Goal: Task Accomplishment & Management: Manage account settings

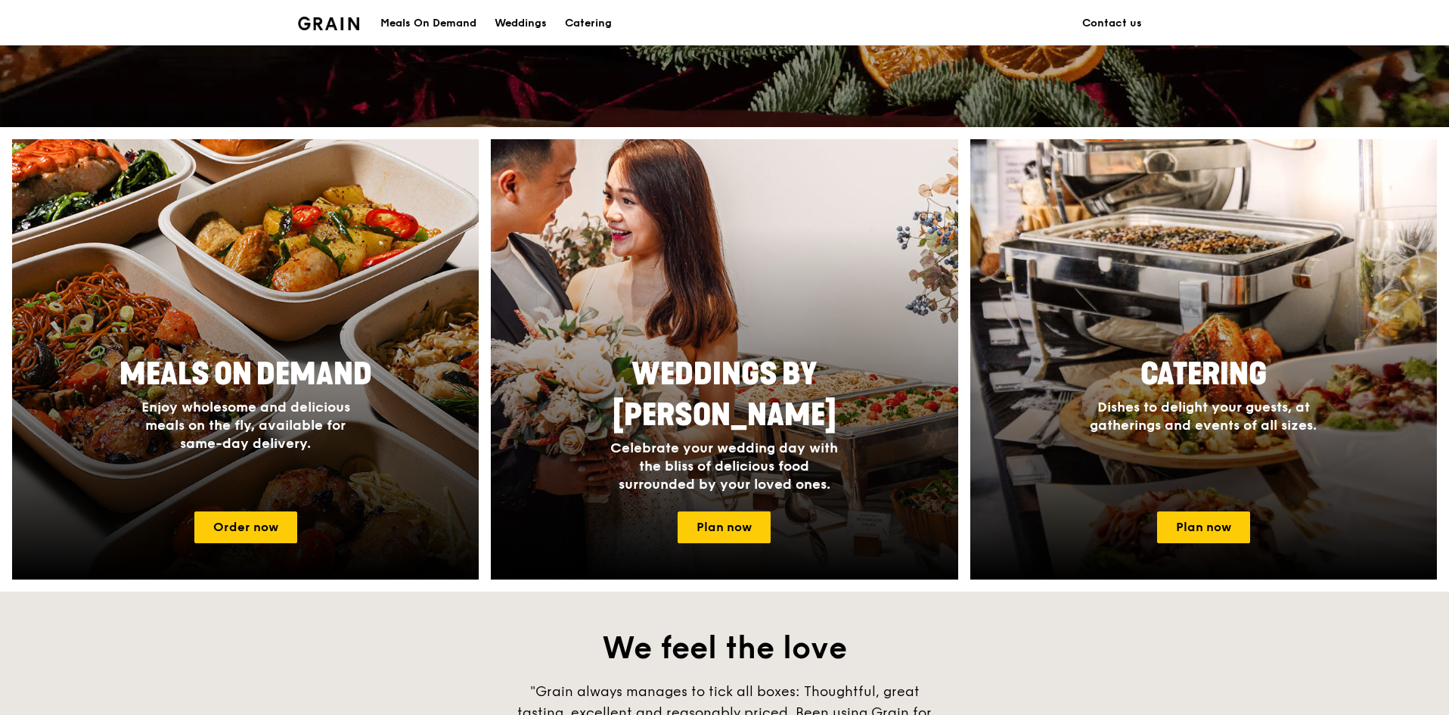
scroll to position [681, 0]
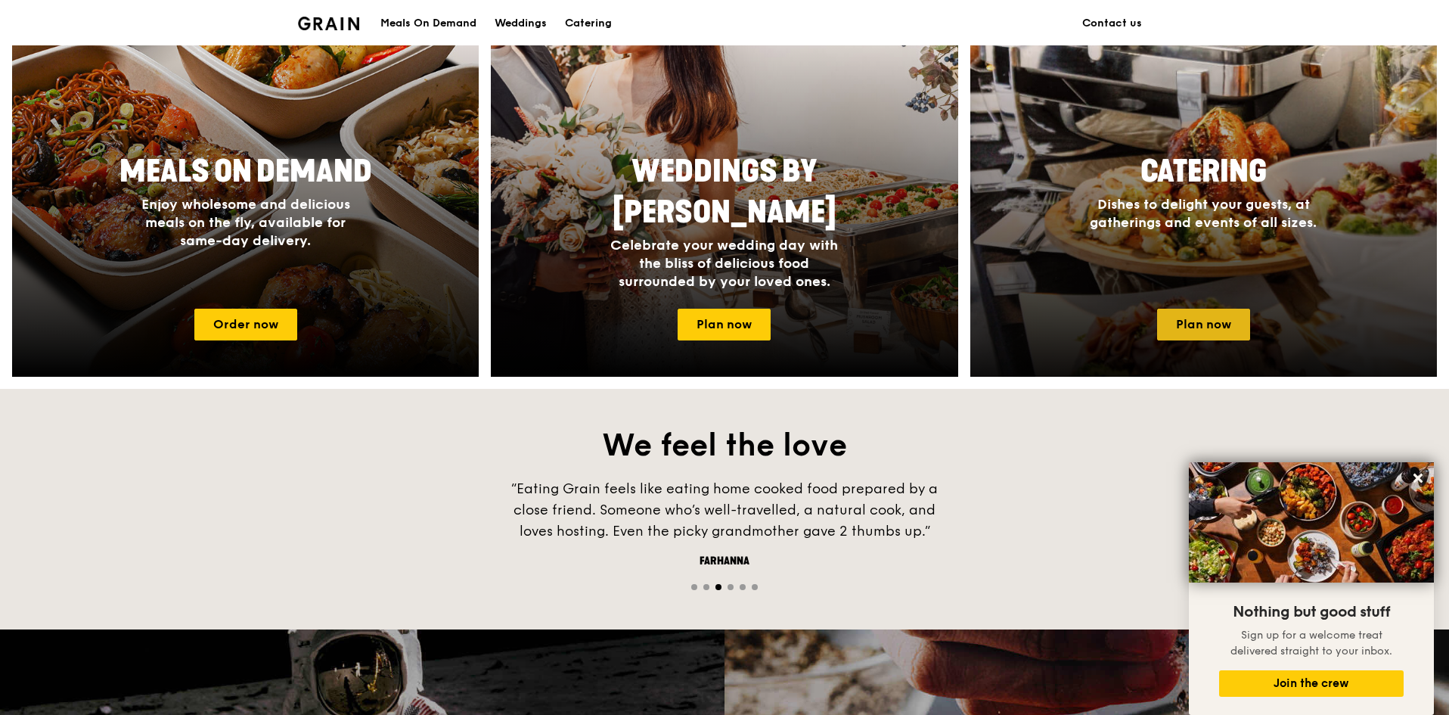
click at [1206, 317] on link "Plan now" at bounding box center [1203, 325] width 93 height 32
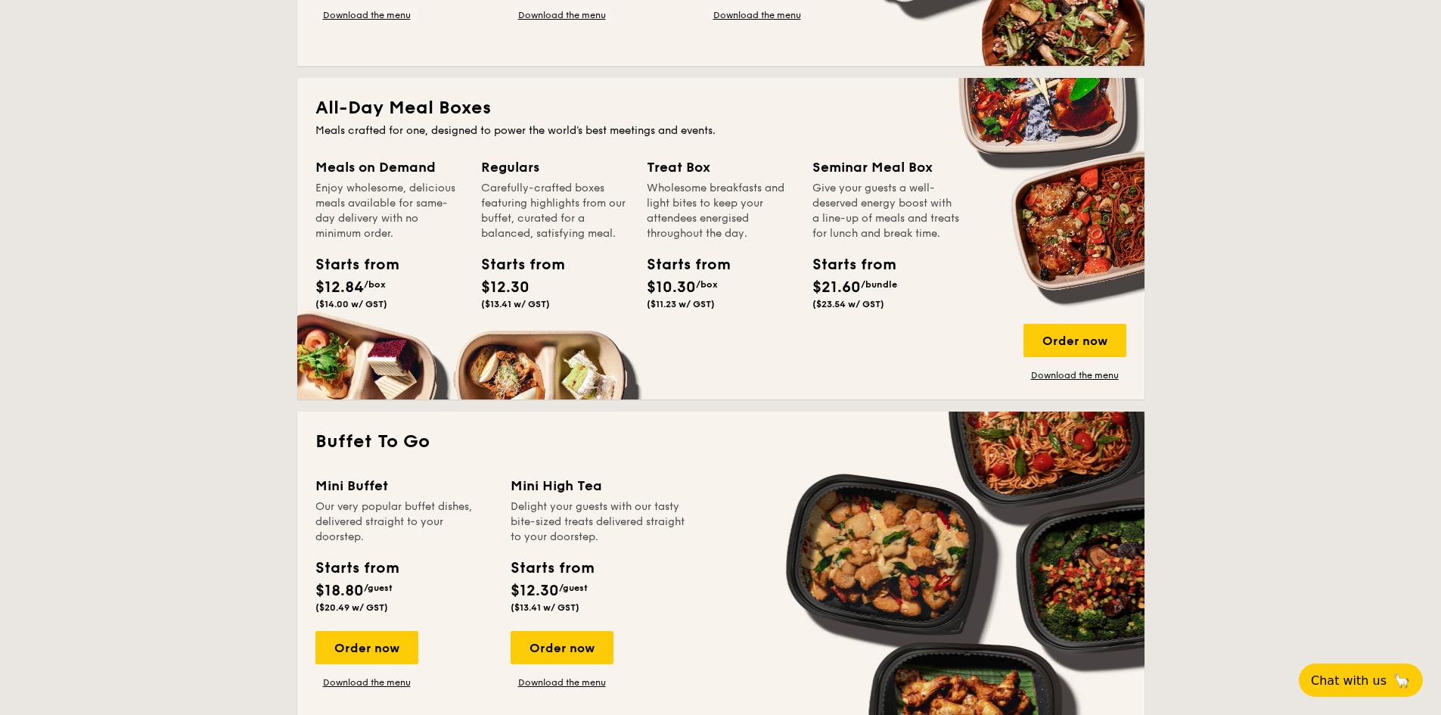
scroll to position [681, 0]
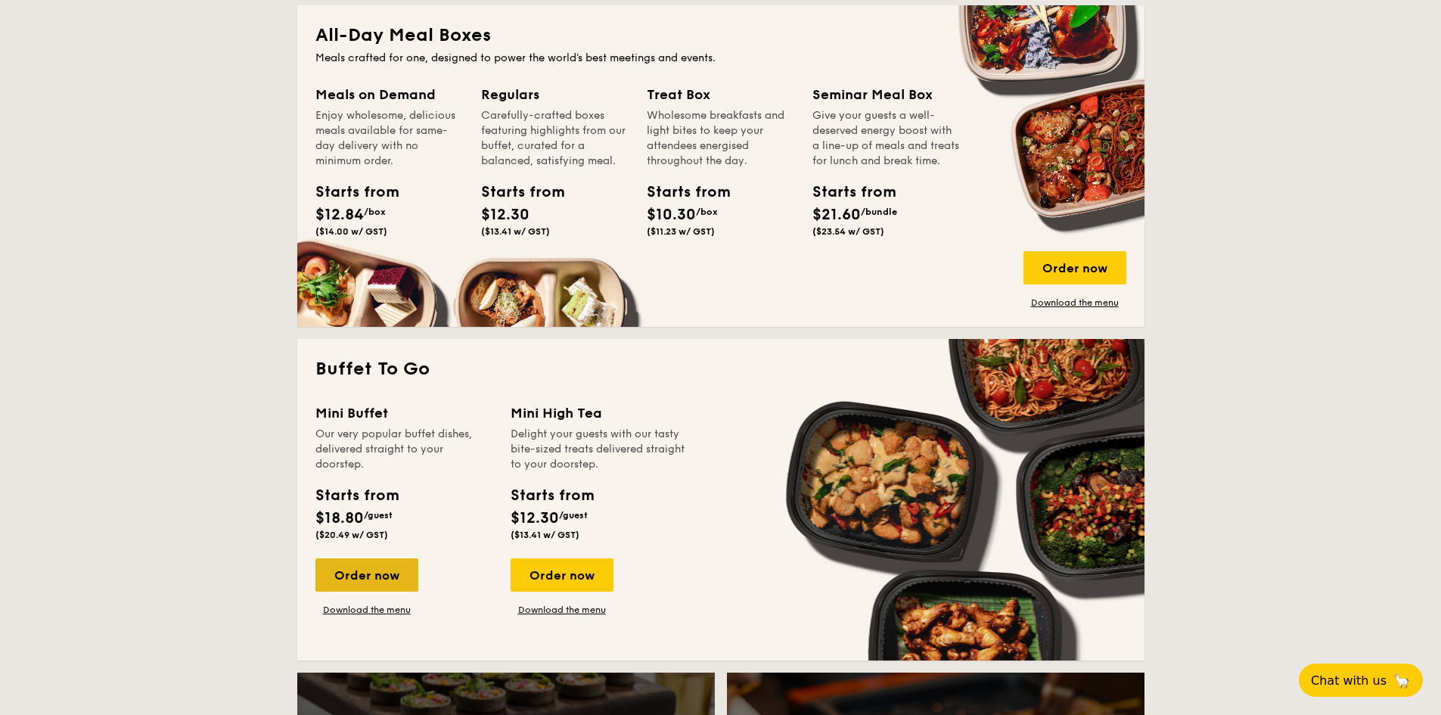
click at [375, 581] on div "Order now" at bounding box center [366, 574] width 103 height 33
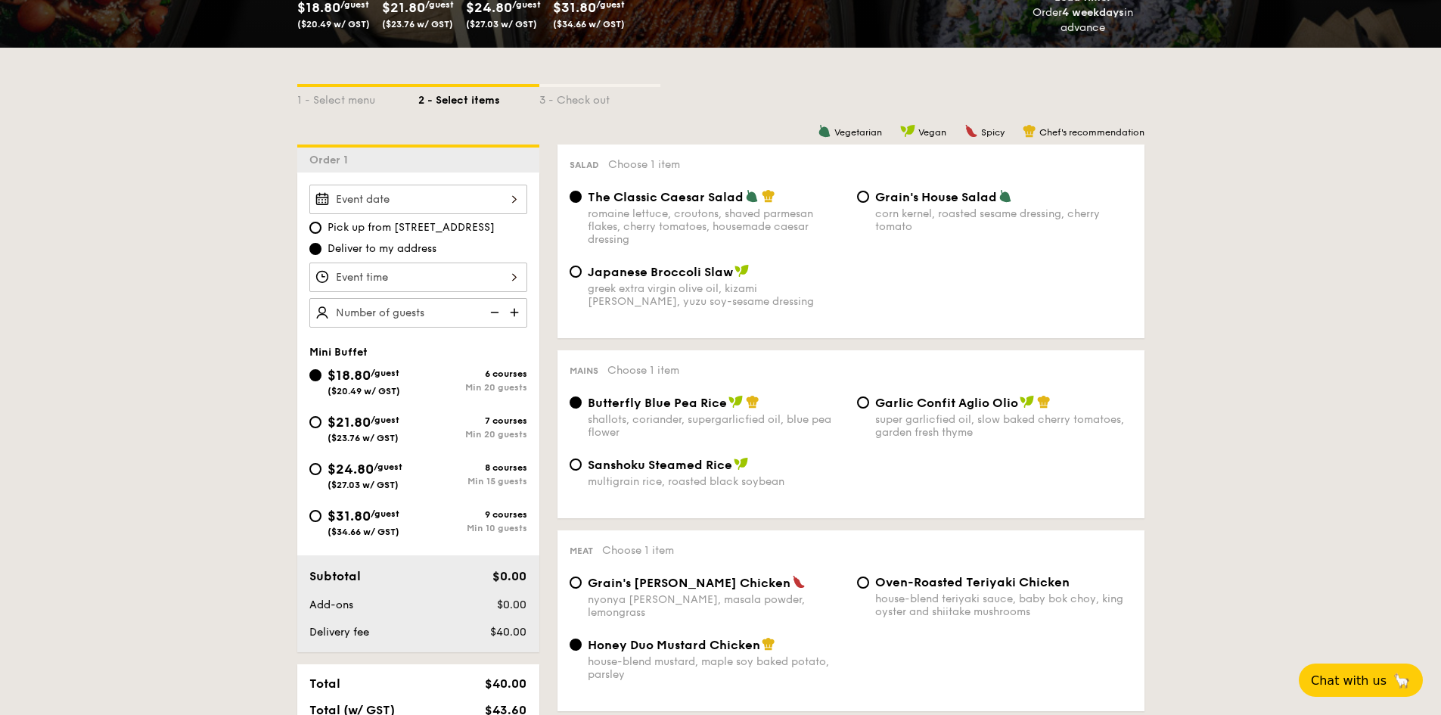
scroll to position [151, 0]
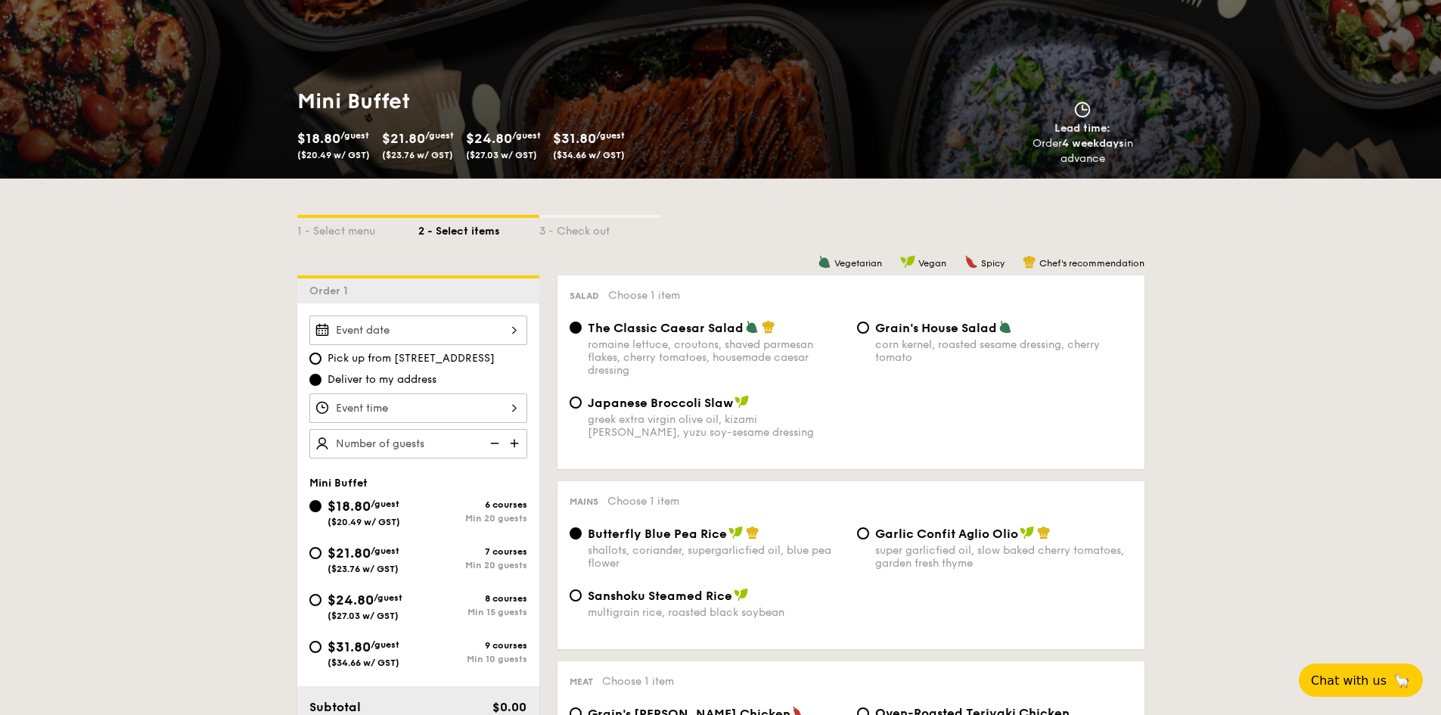
click at [512, 444] on img at bounding box center [515, 443] width 23 height 29
click at [492, 447] on img at bounding box center [493, 443] width 23 height 29
click at [495, 442] on img at bounding box center [493, 443] width 23 height 29
click at [518, 443] on img at bounding box center [515, 443] width 23 height 29
click at [493, 442] on img at bounding box center [493, 443] width 23 height 29
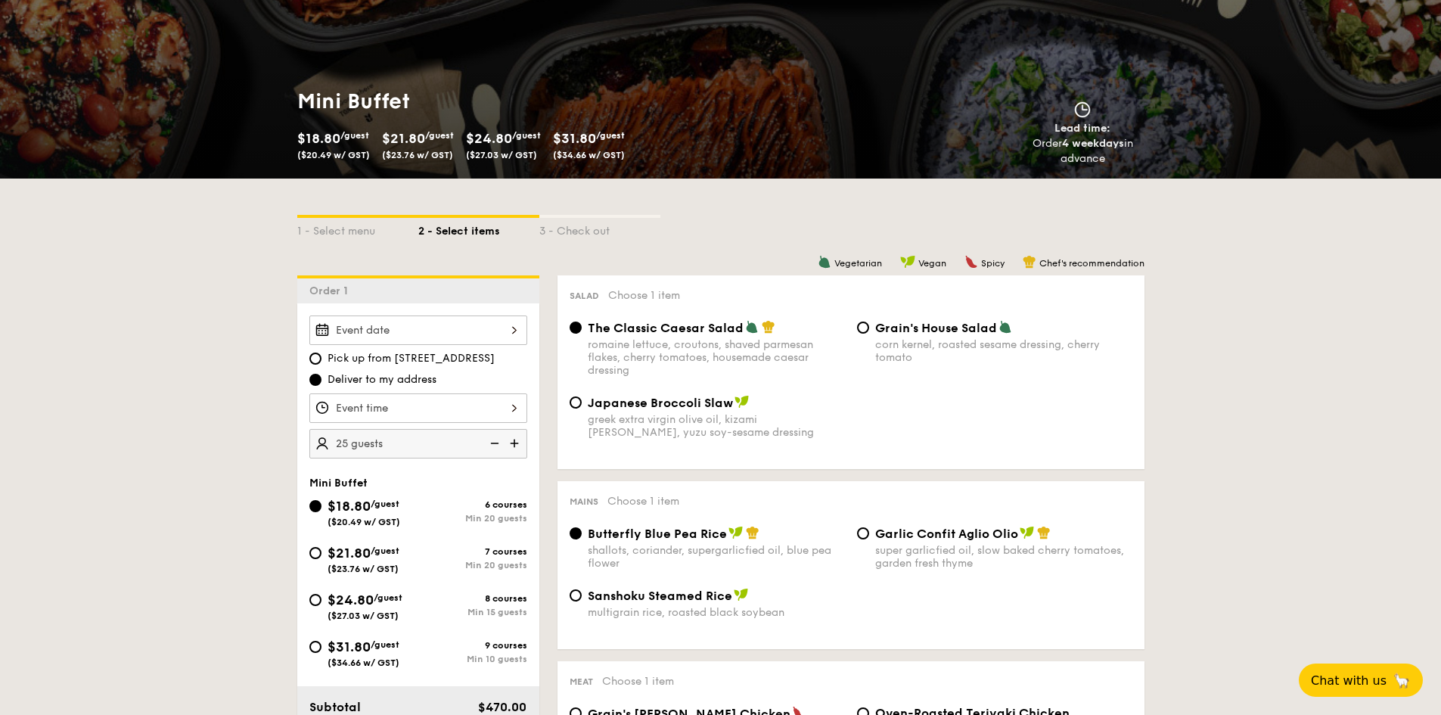
type input "20 guests"
click at [493, 442] on img at bounding box center [493, 443] width 23 height 29
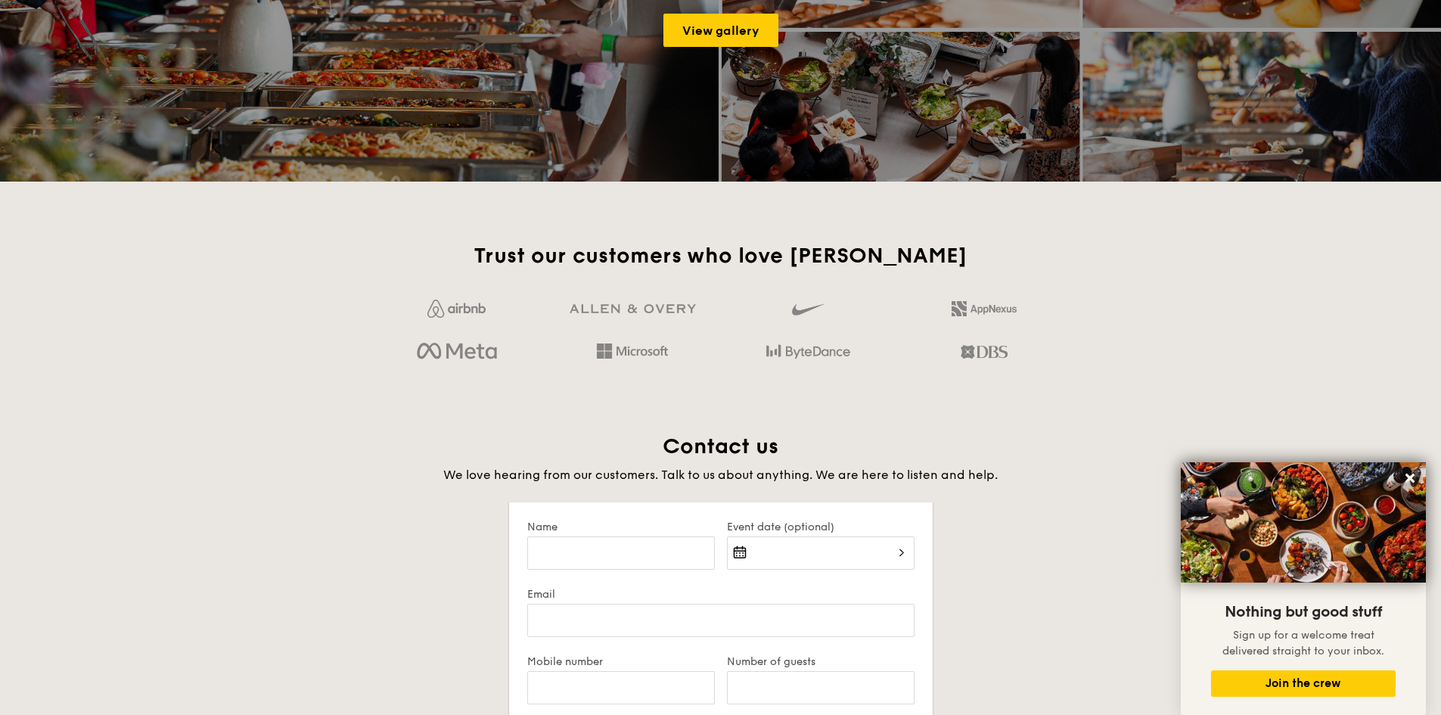
scroll to position [2152, 0]
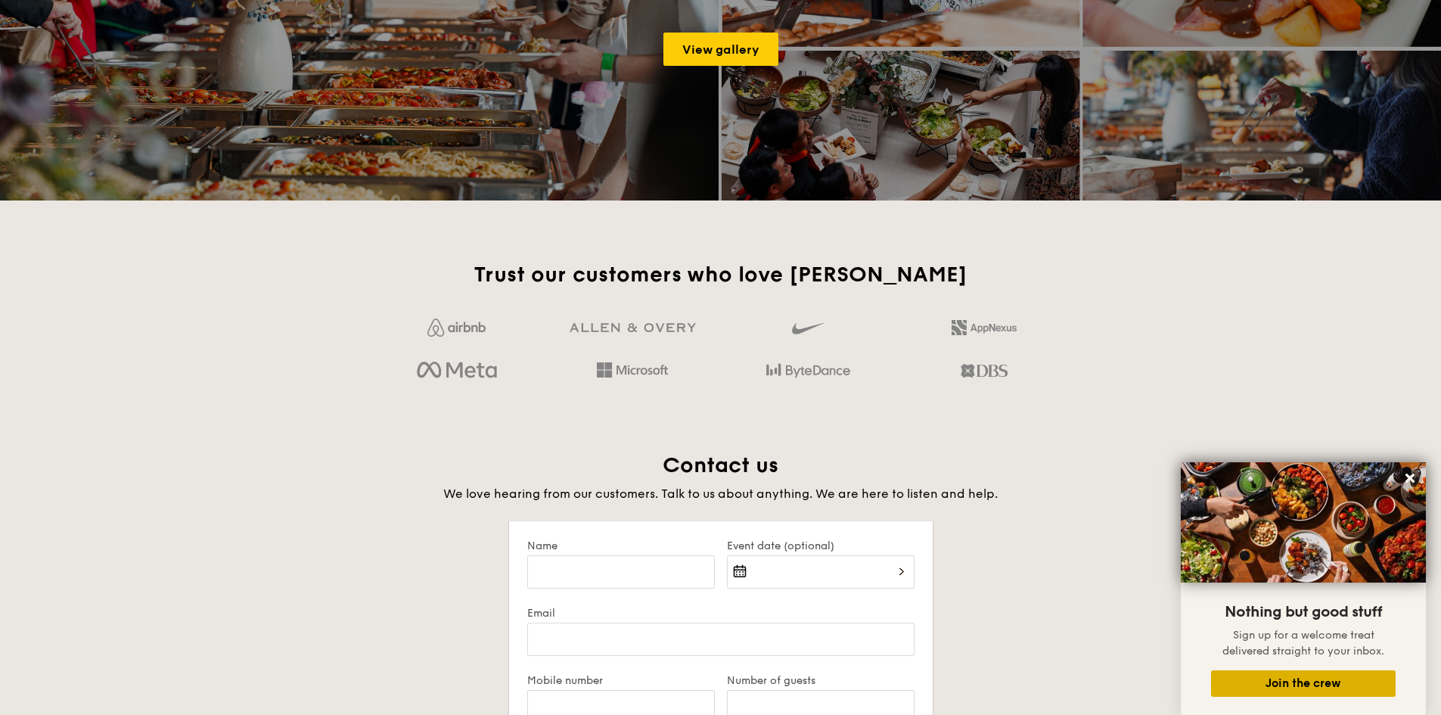
click at [1336, 684] on button "Join the crew" at bounding box center [1303, 683] width 185 height 26
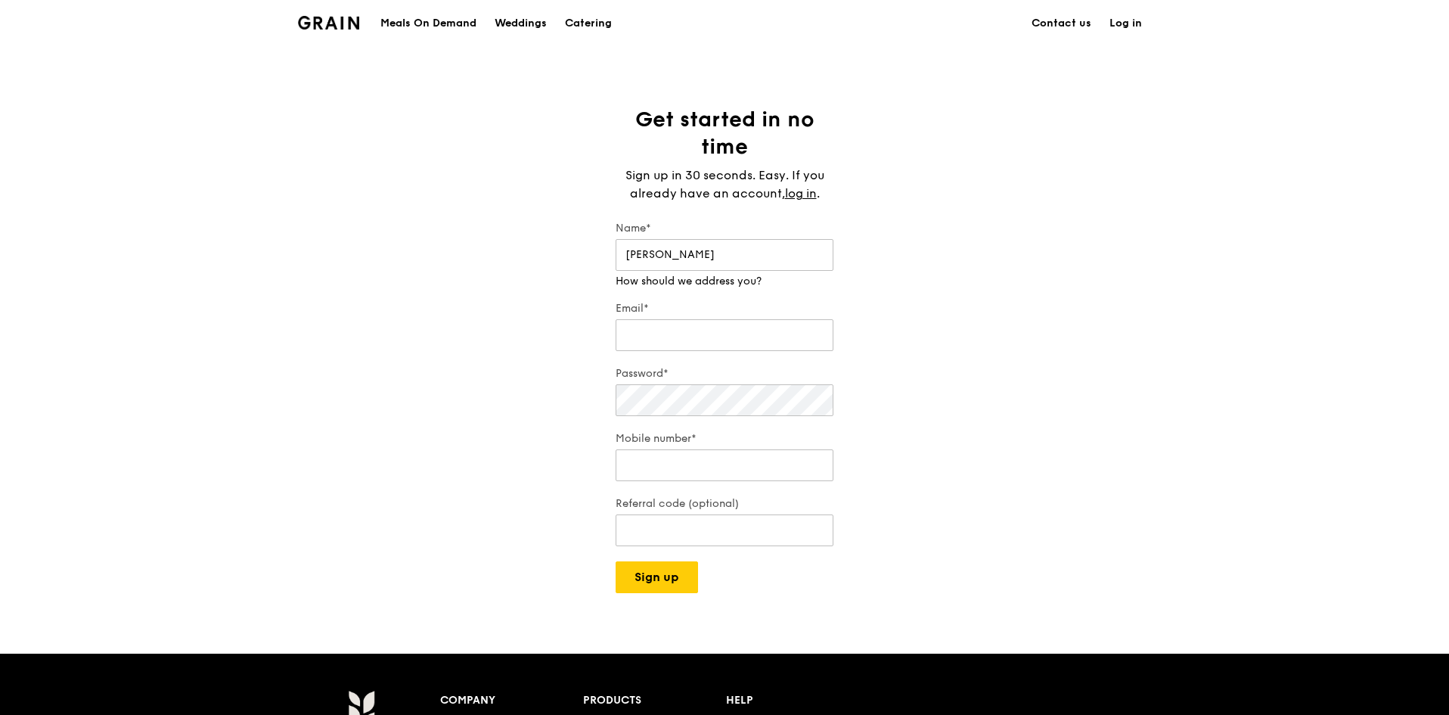
type input "[PERSON_NAME]"
type input "[PERSON_NAME][EMAIL_ADDRESS][DOMAIN_NAME]"
click at [791, 470] on div "Mobile number*" at bounding box center [725, 457] width 218 height 53
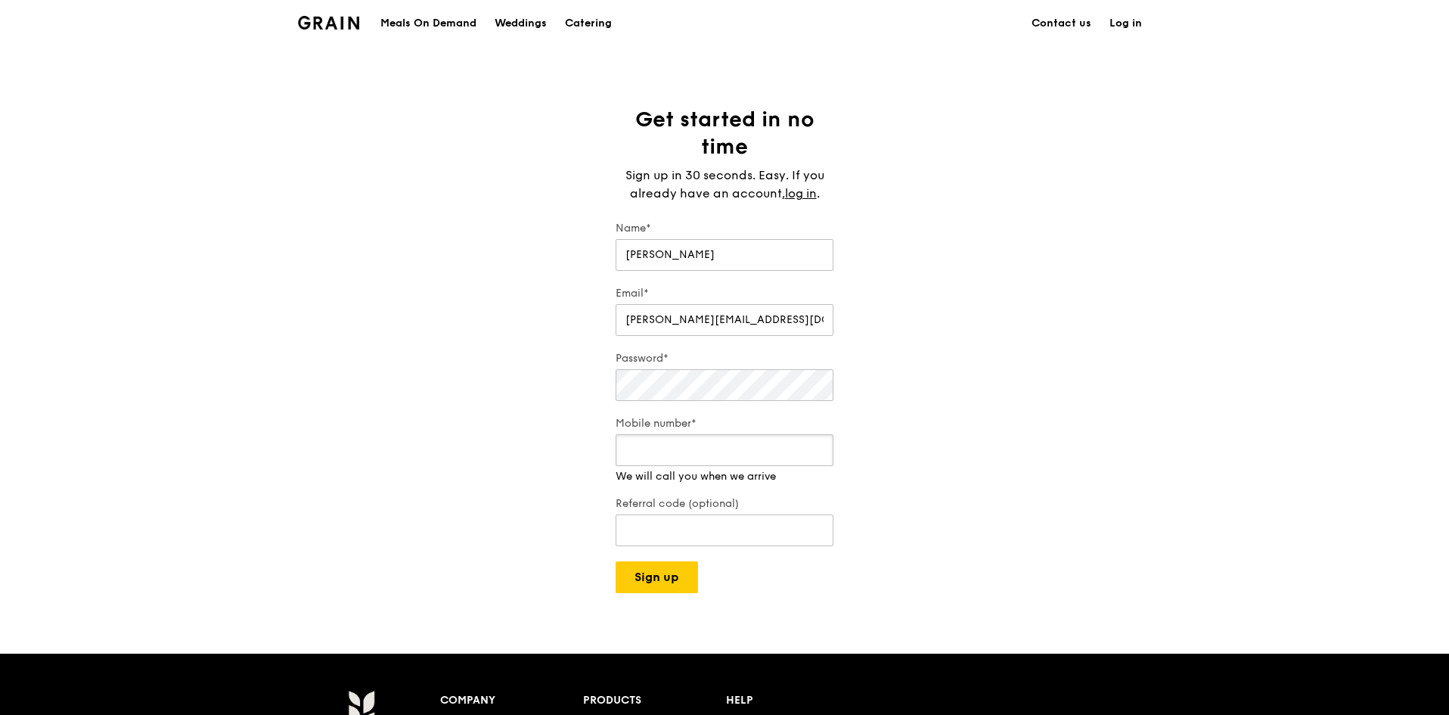
type input "90612392"
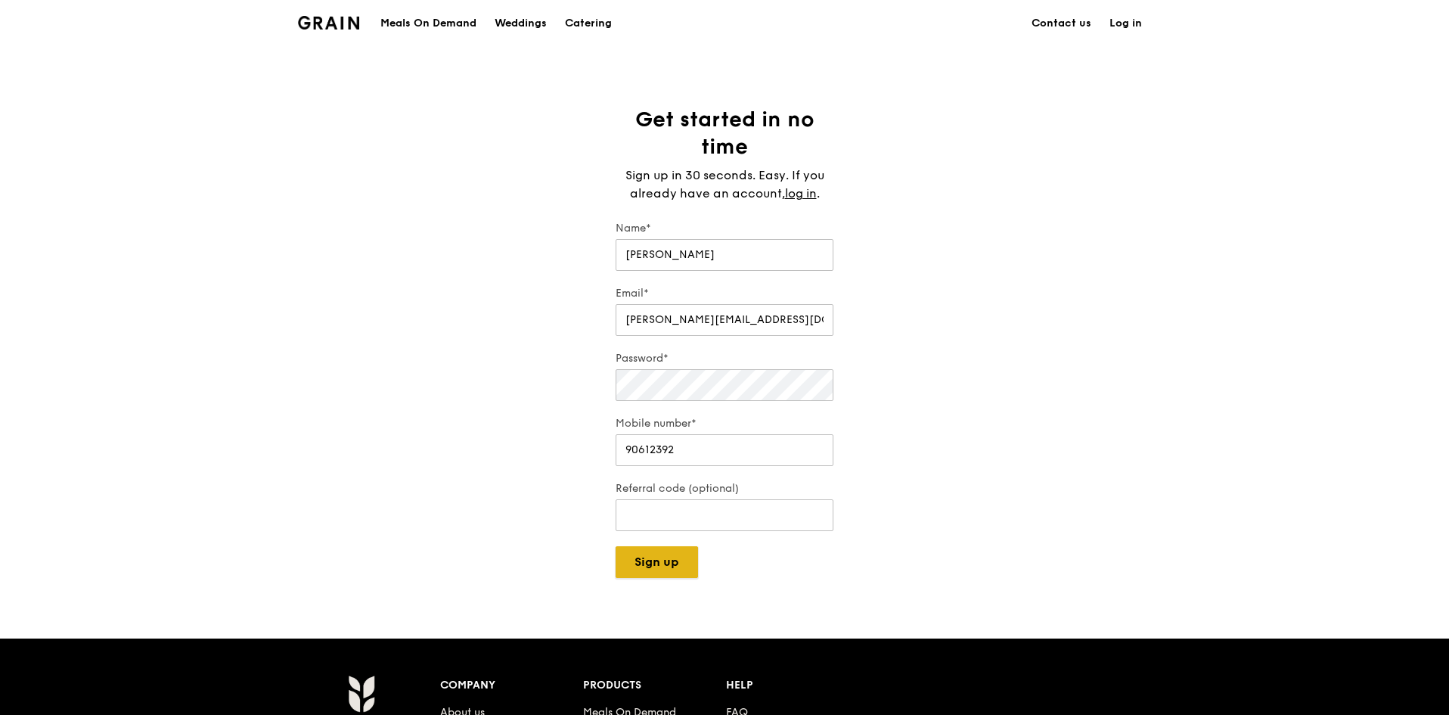
click at [675, 583] on div "Grain logo Meals On Demand Weddings Catering Contact us Log in Get started in n…" at bounding box center [724, 529] width 1449 height 1059
click at [808, 191] on link "log in" at bounding box center [801, 194] width 32 height 18
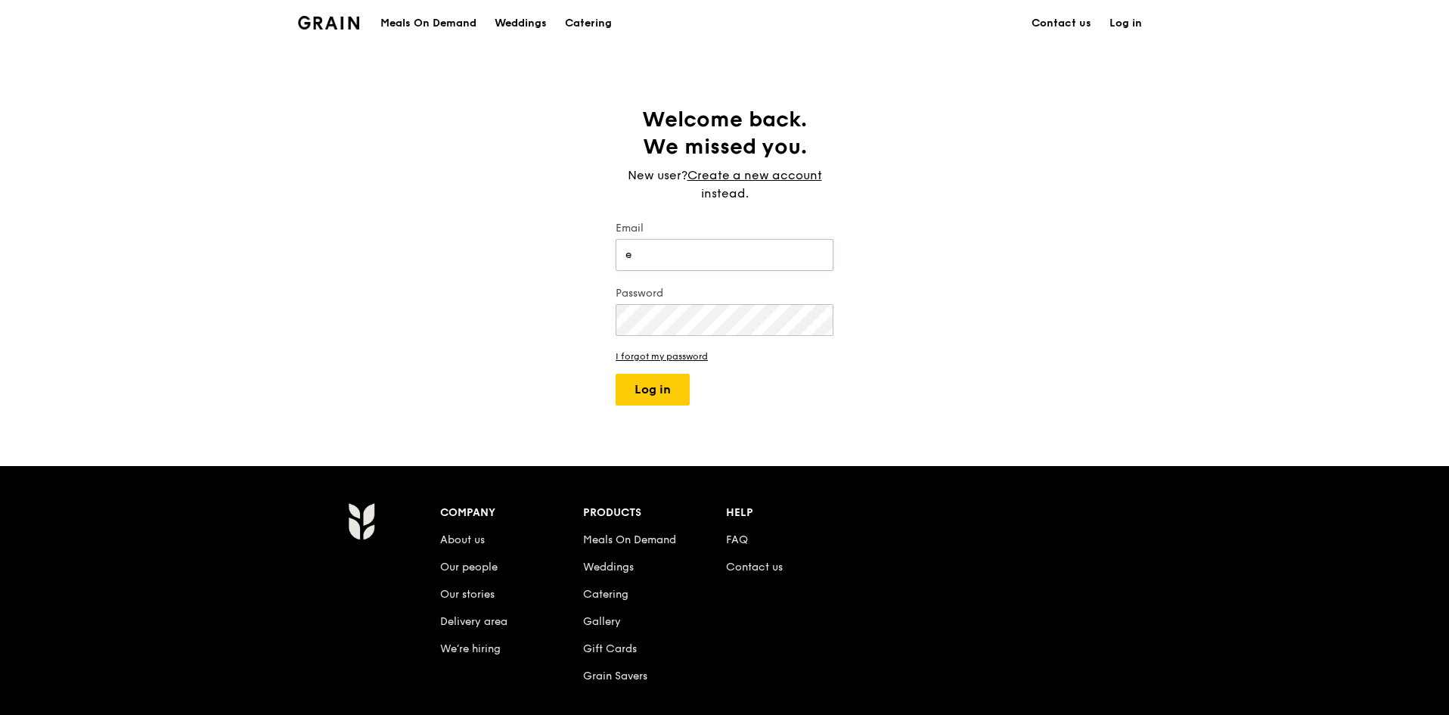
type input "esther@suncity.com.sg"
click at [703, 358] on link "I forgot my password" at bounding box center [725, 356] width 218 height 11
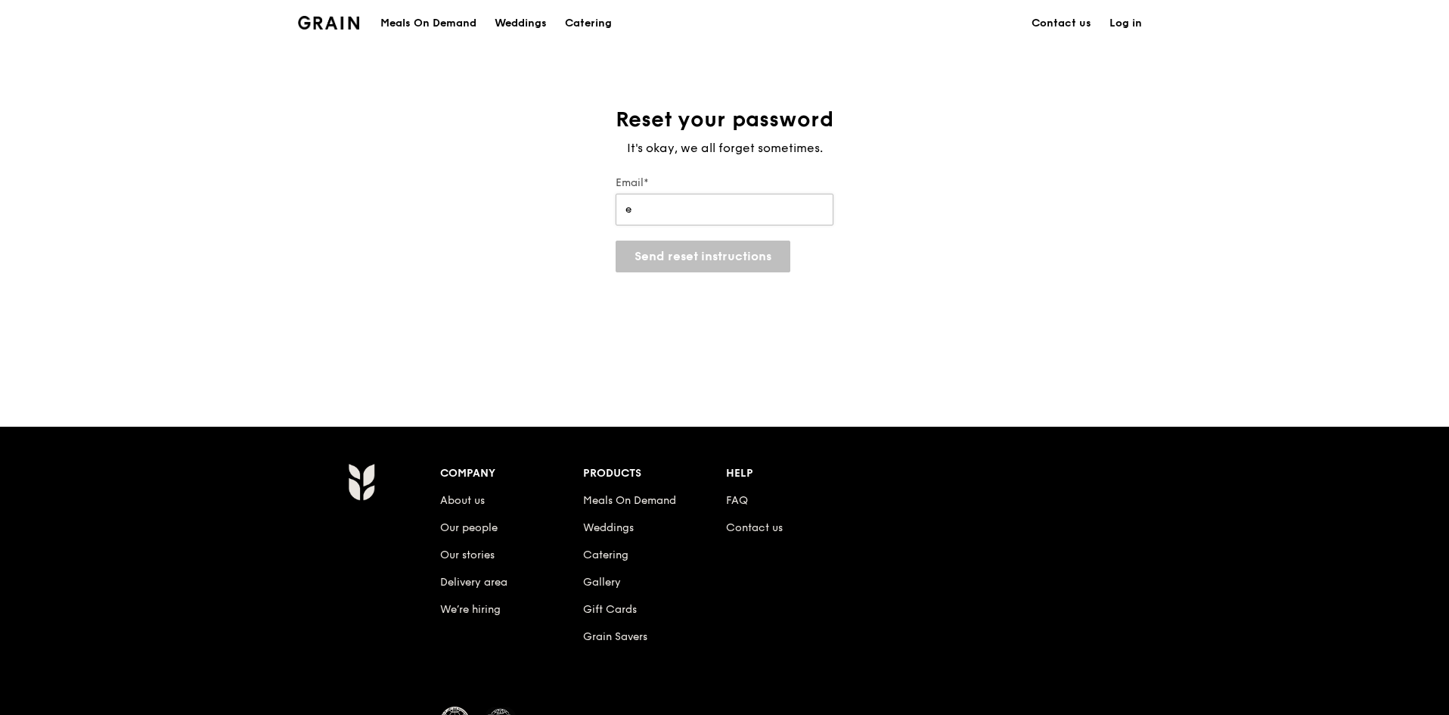
type input "esther@suncity.com.sg"
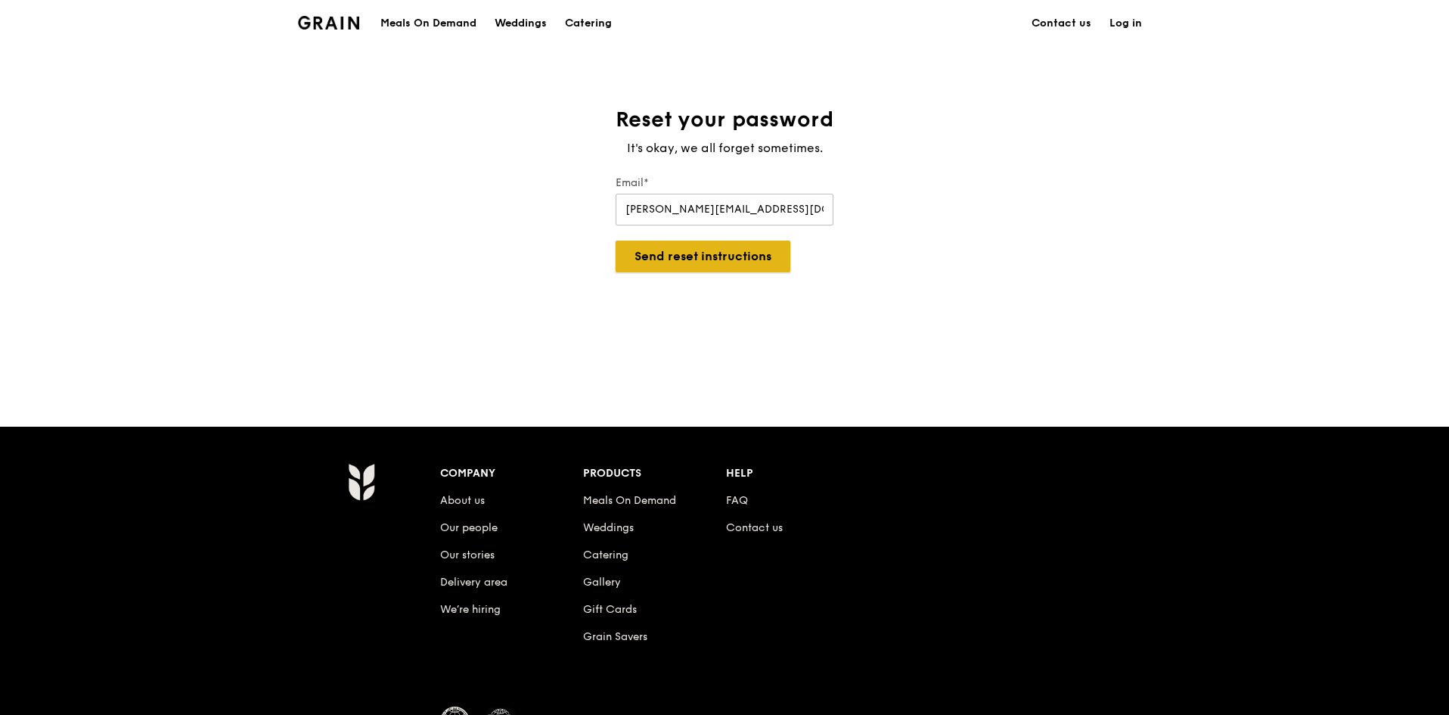
click at [742, 257] on button "Send reset instructions" at bounding box center [703, 257] width 175 height 32
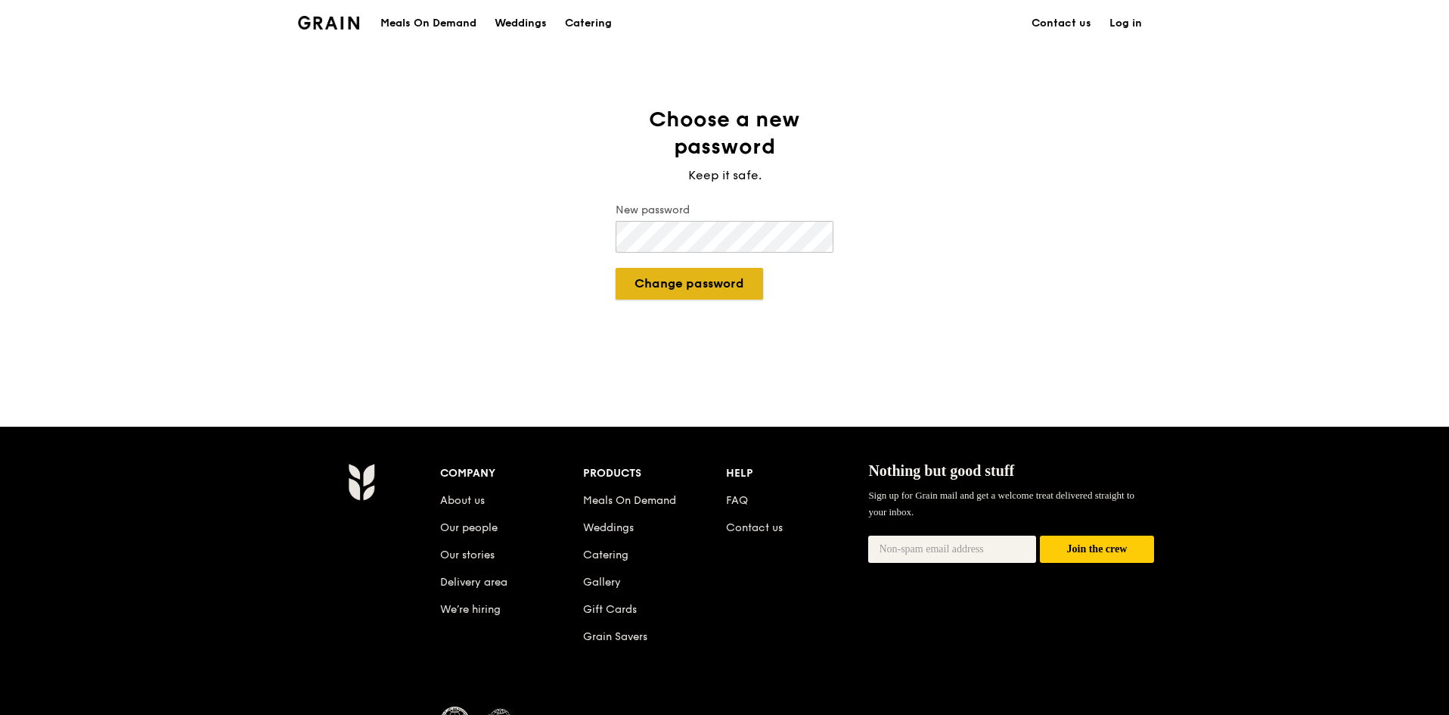
click at [665, 280] on button "Change password" at bounding box center [689, 284] width 147 height 32
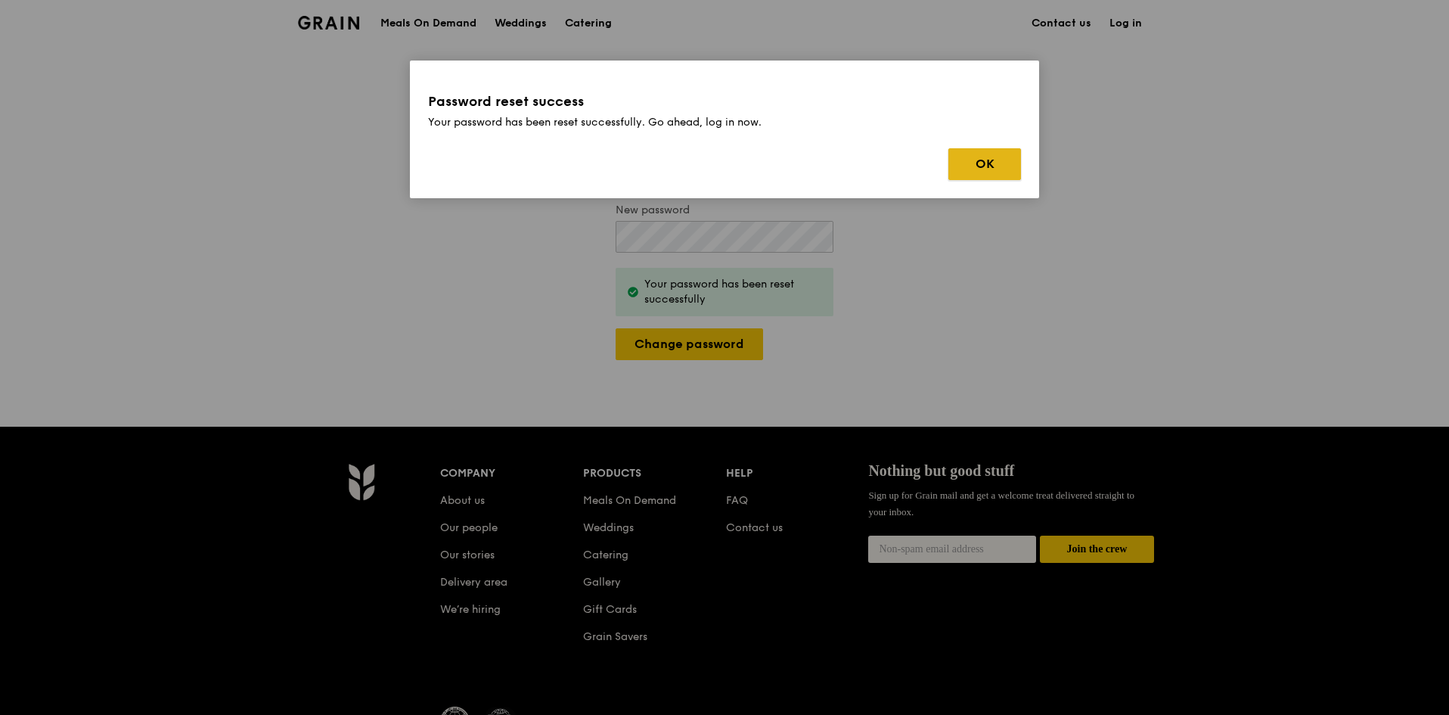
click at [999, 162] on button "OK" at bounding box center [984, 164] width 73 height 32
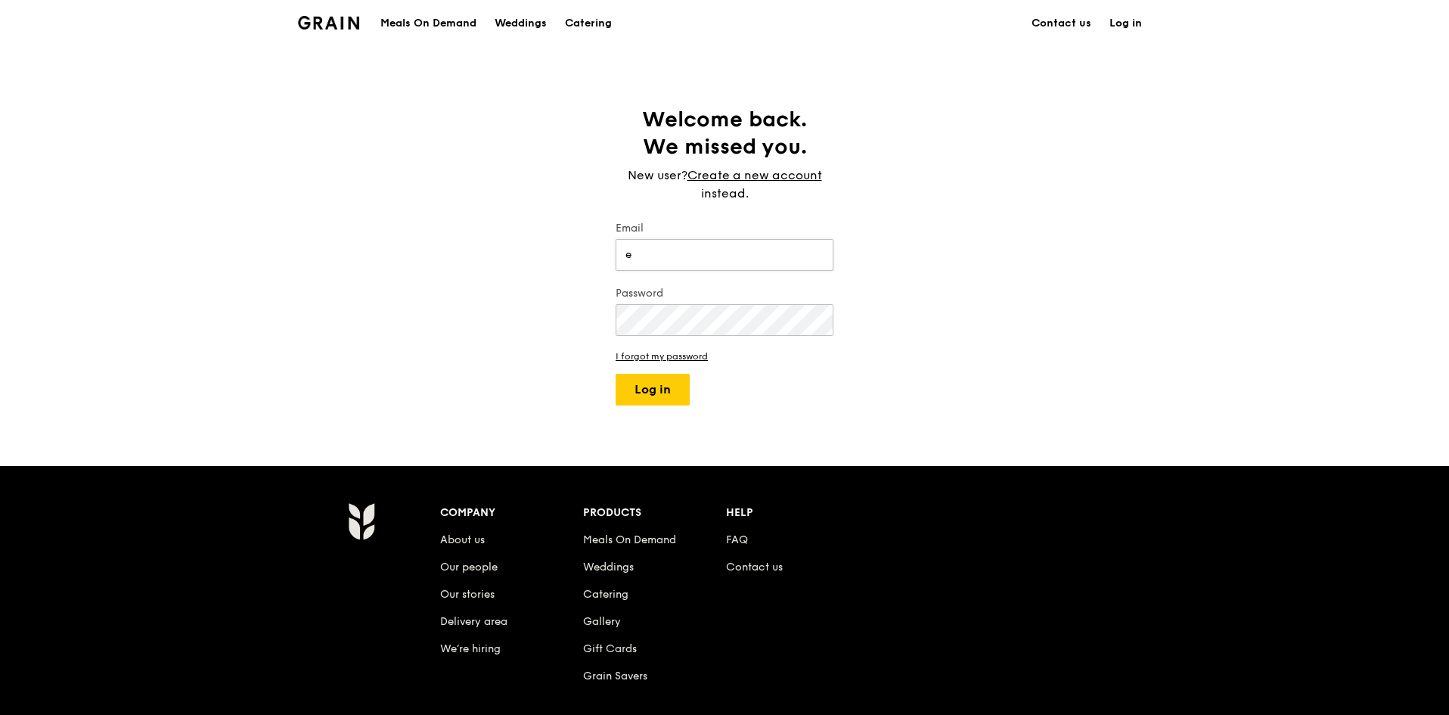
type input "[PERSON_NAME][EMAIL_ADDRESS][DOMAIN_NAME]"
click at [662, 387] on button "Log in" at bounding box center [653, 390] width 74 height 32
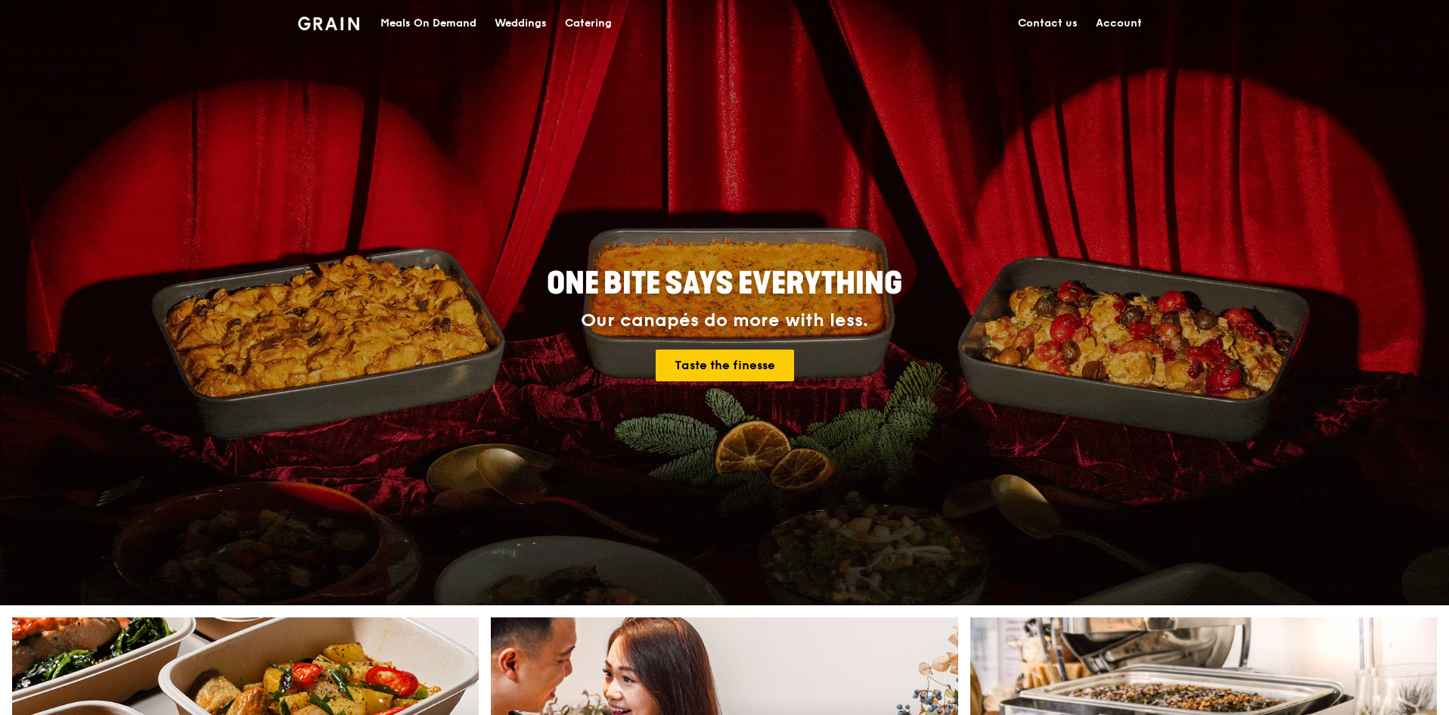
click at [1122, 26] on link "Account" at bounding box center [1119, 23] width 64 height 45
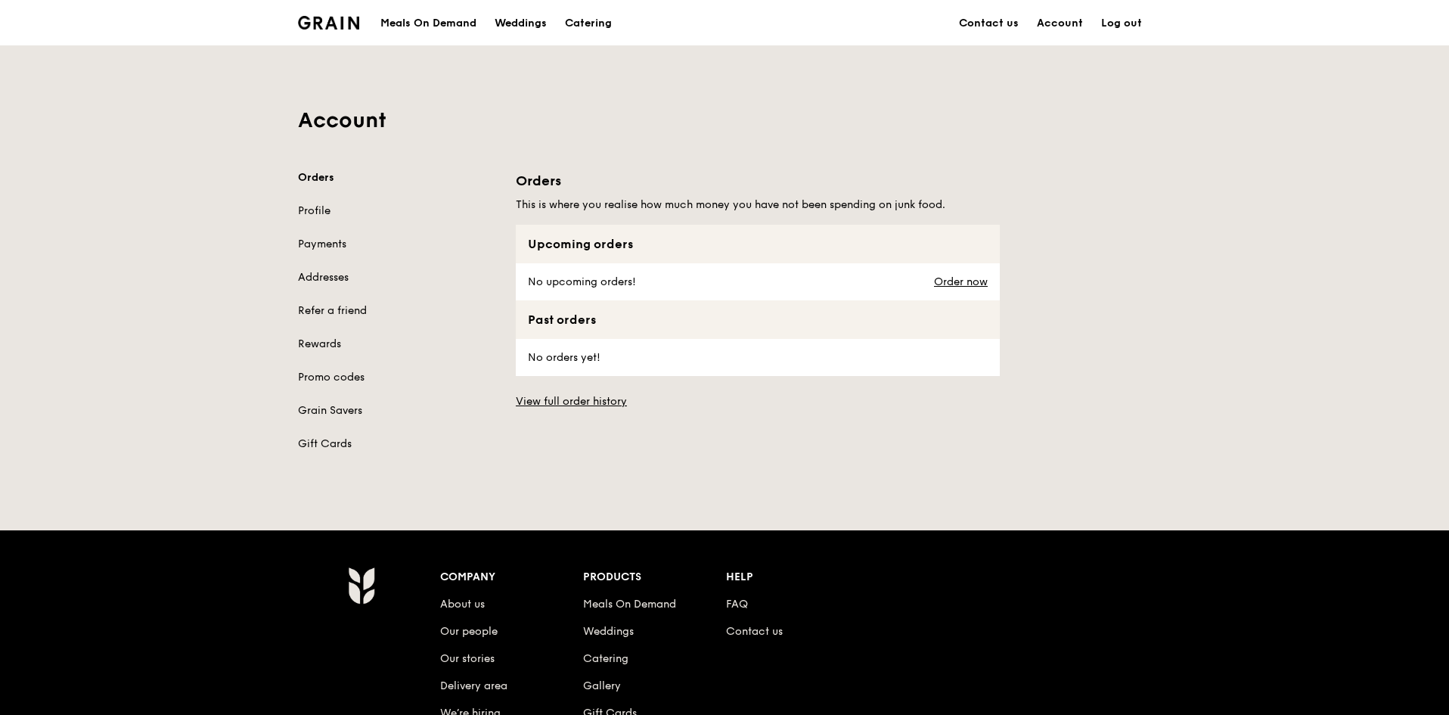
click at [439, 27] on div "Meals On Demand" at bounding box center [428, 23] width 96 height 45
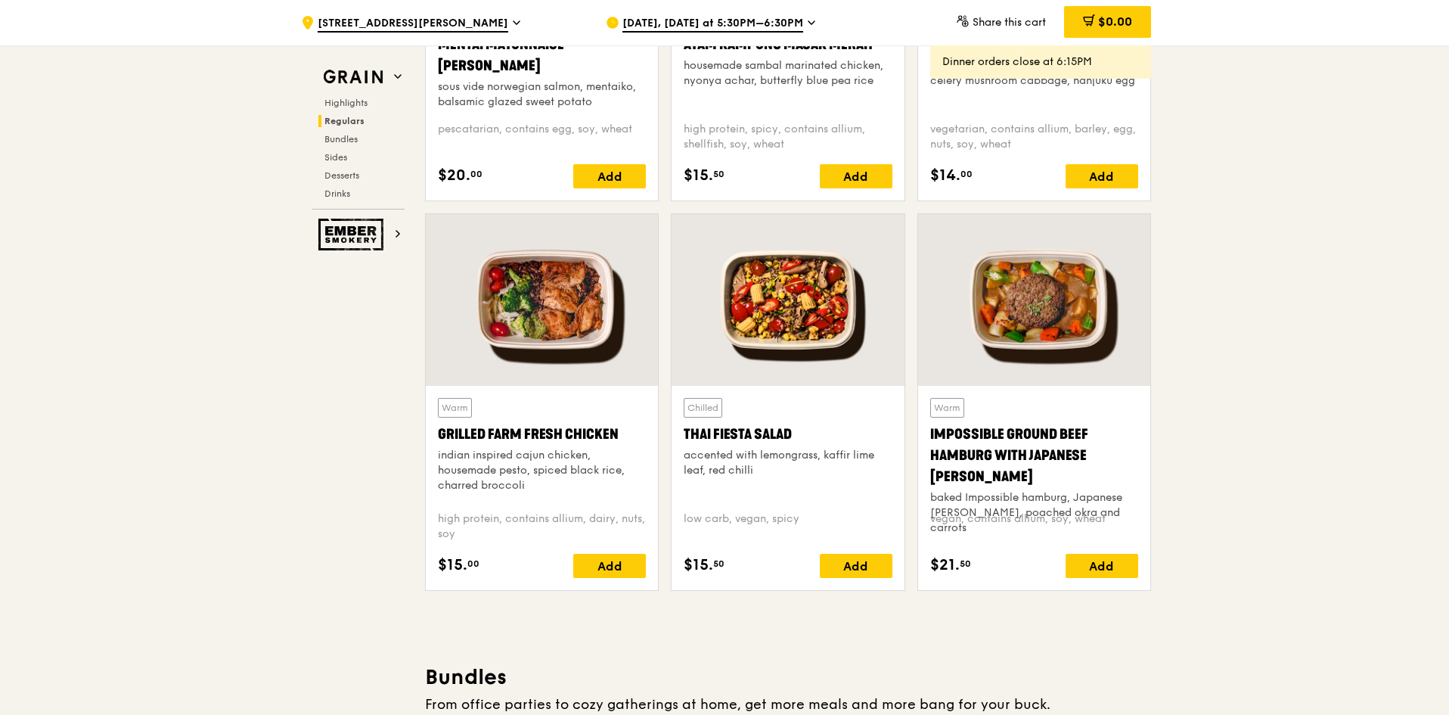
scroll to position [1588, 0]
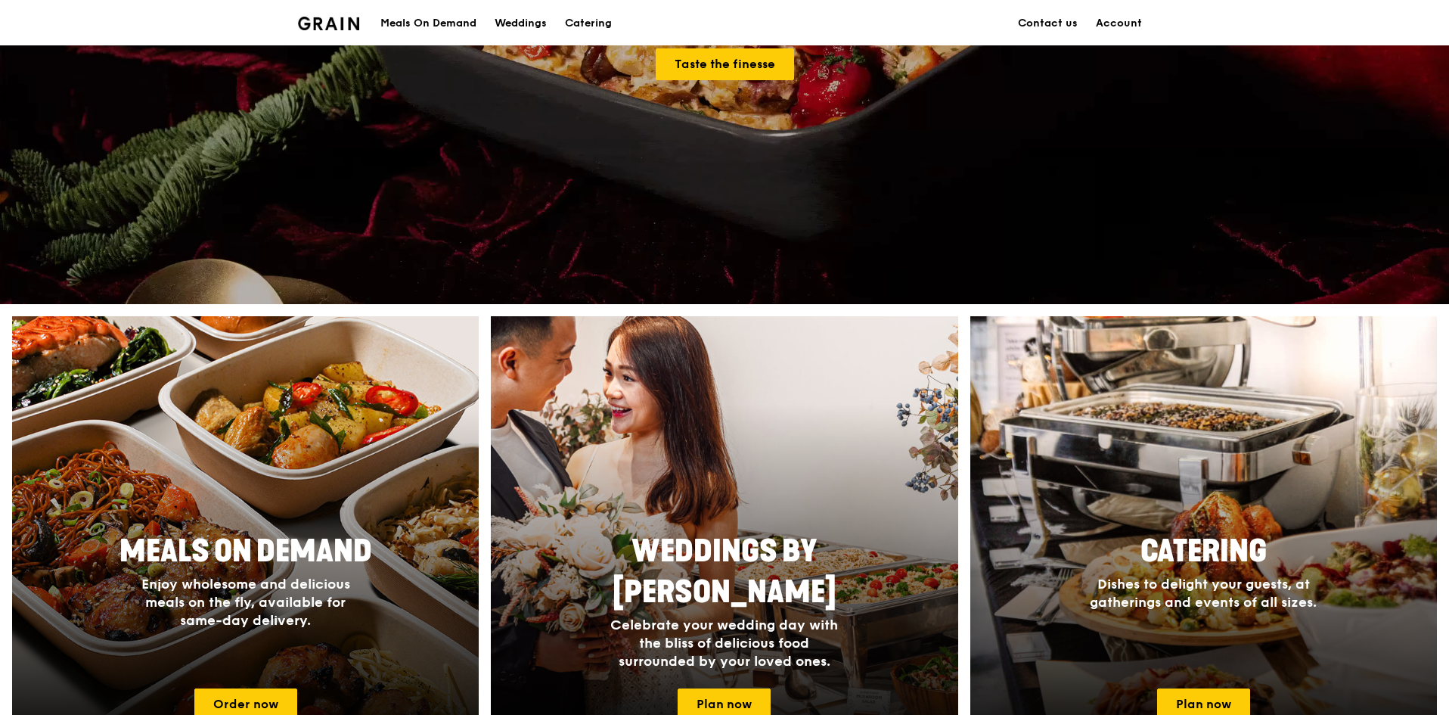
scroll to position [303, 0]
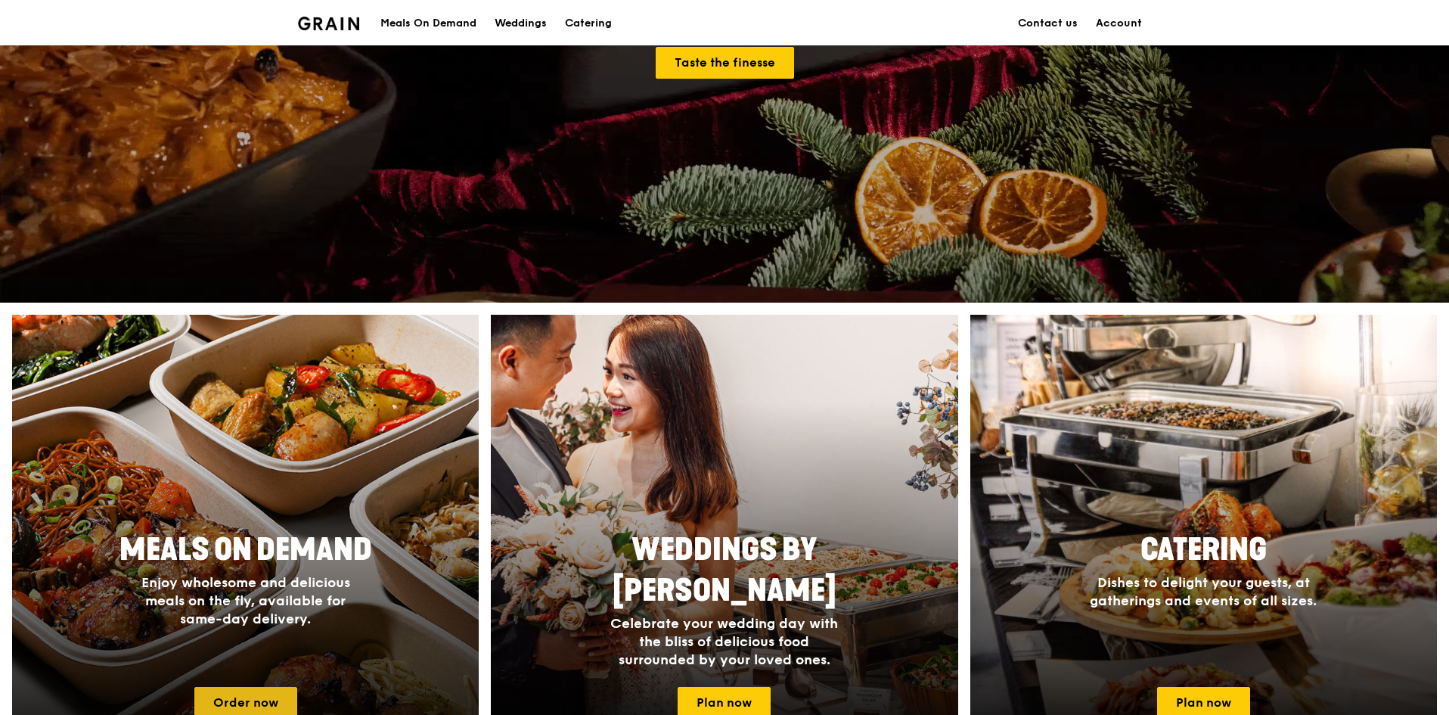
click at [276, 704] on link "Order now" at bounding box center [245, 703] width 103 height 32
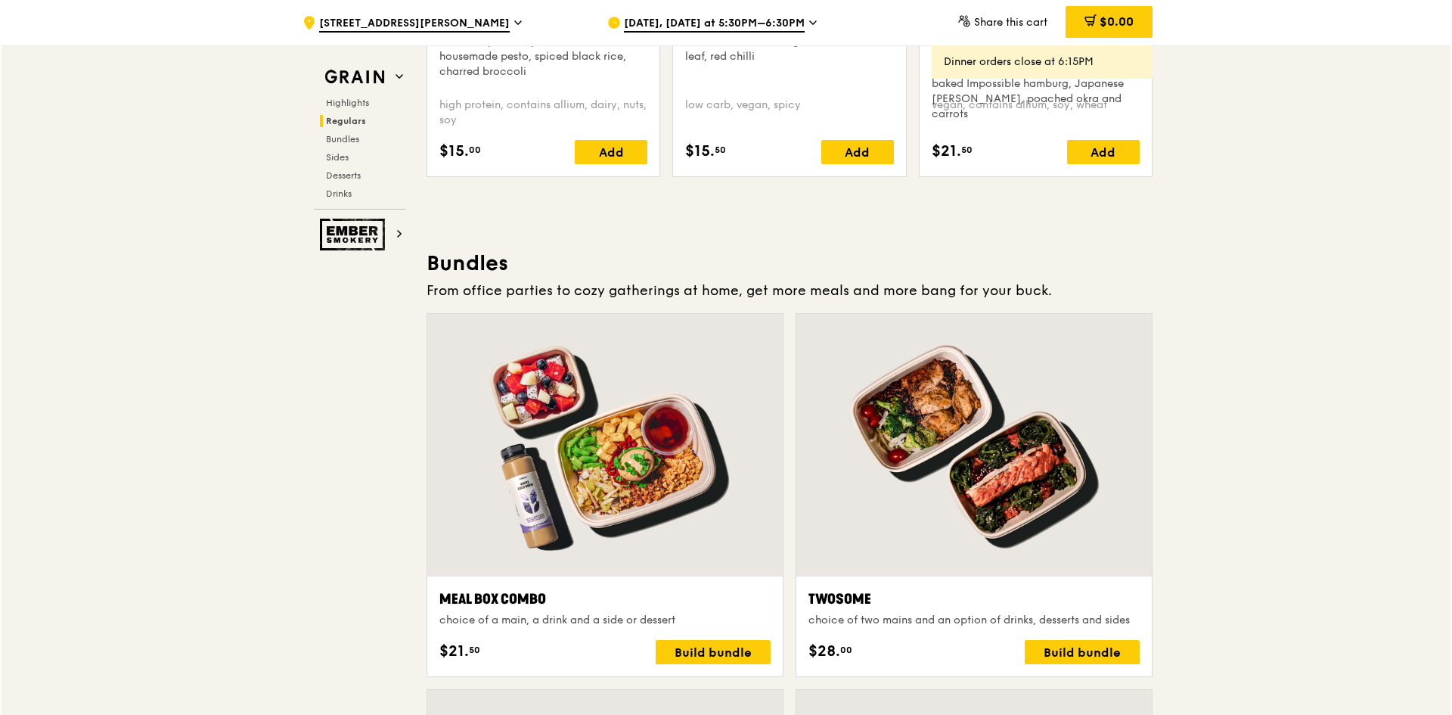
scroll to position [2269, 0]
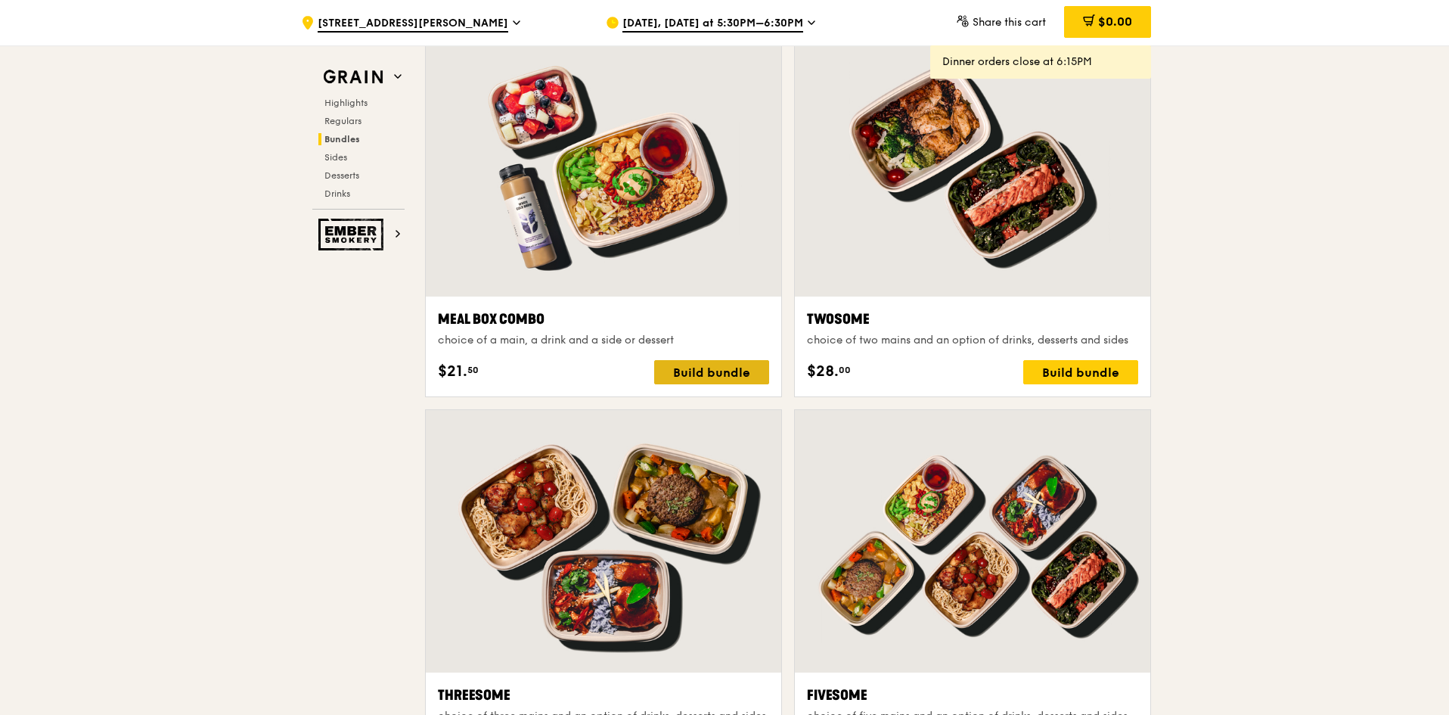
click at [709, 377] on div "Build bundle" at bounding box center [711, 372] width 115 height 24
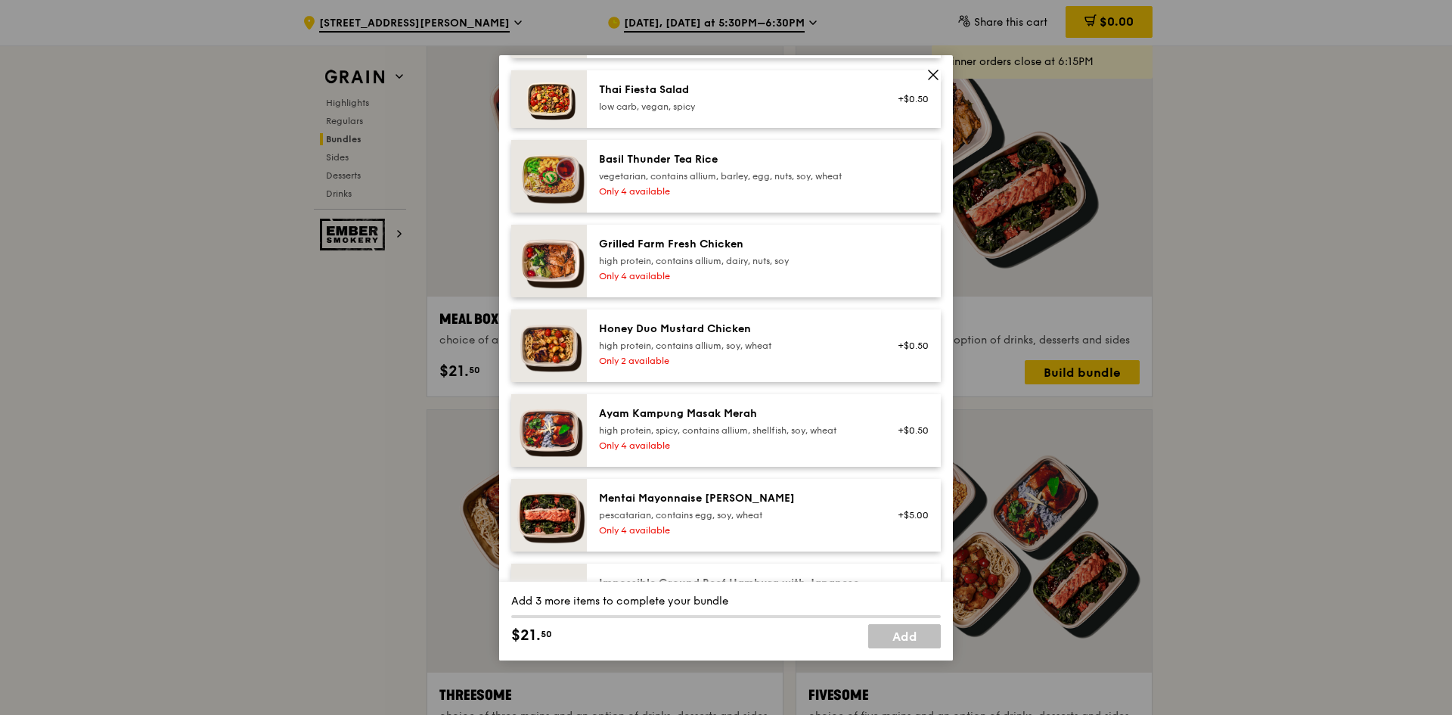
scroll to position [303, 0]
click at [681, 276] on div "Only 4 available" at bounding box center [735, 275] width 272 height 12
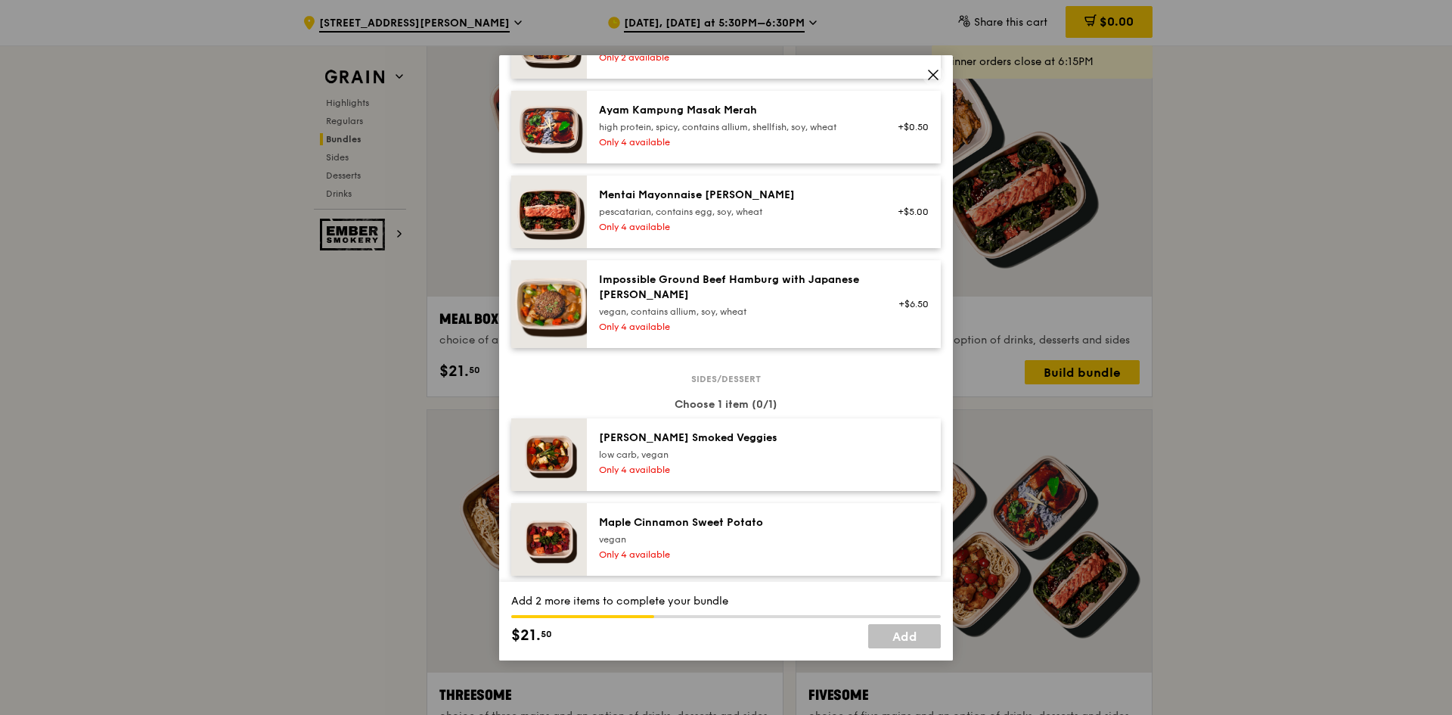
scroll to position [983, 0]
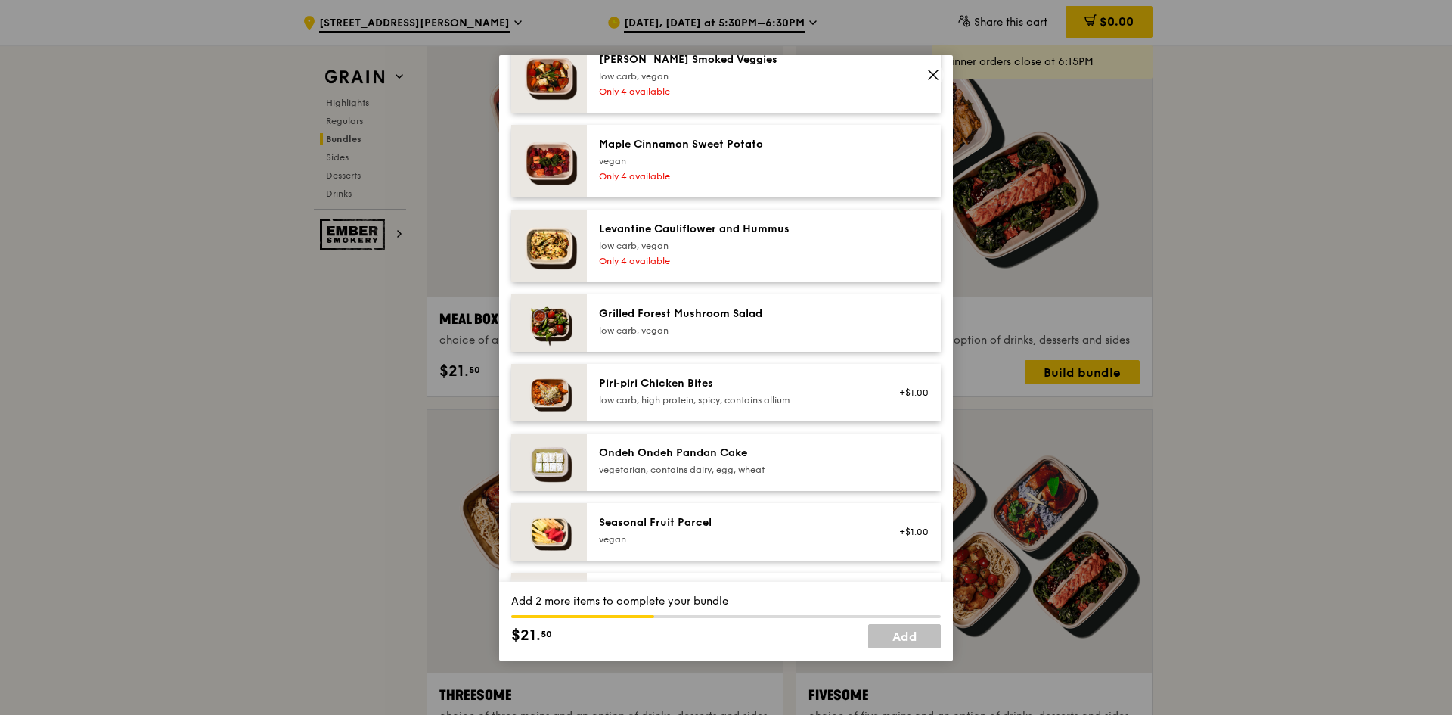
click at [756, 551] on div "Seasonal Fruit Parcel [GEOGRAPHIC_DATA] +$1.00" at bounding box center [764, 531] width 354 height 57
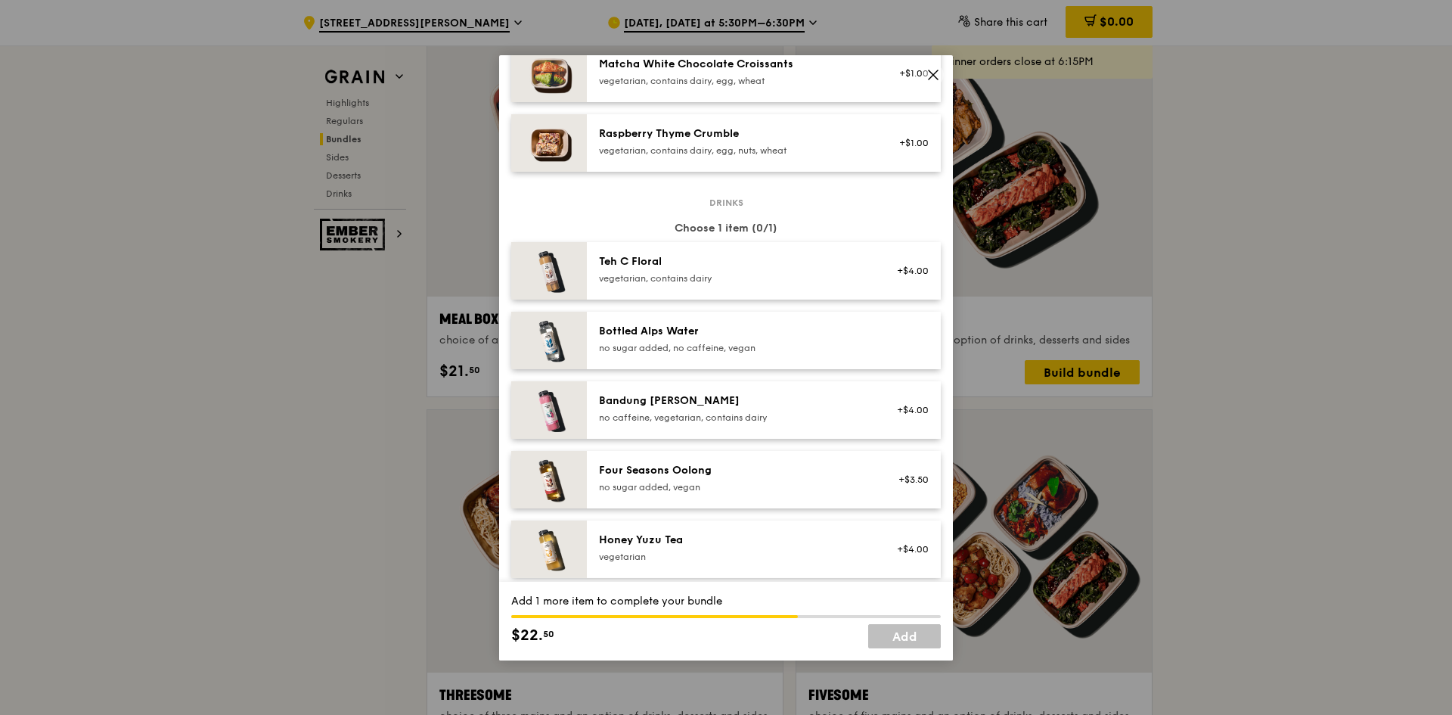
scroll to position [1664, 0]
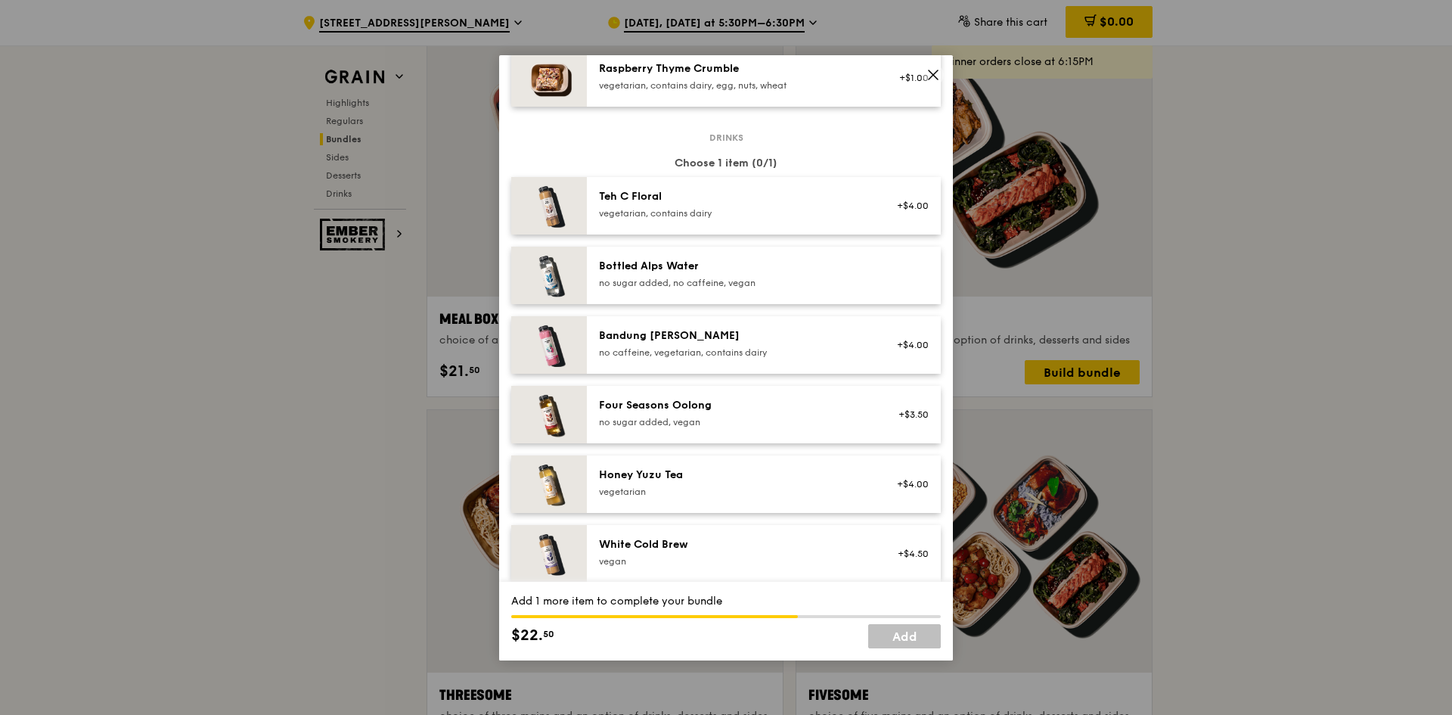
click at [734, 407] on div "Four Seasons Oolong" at bounding box center [735, 405] width 272 height 15
click at [932, 76] on icon at bounding box center [933, 74] width 9 height 9
